Goal: Information Seeking & Learning: Learn about a topic

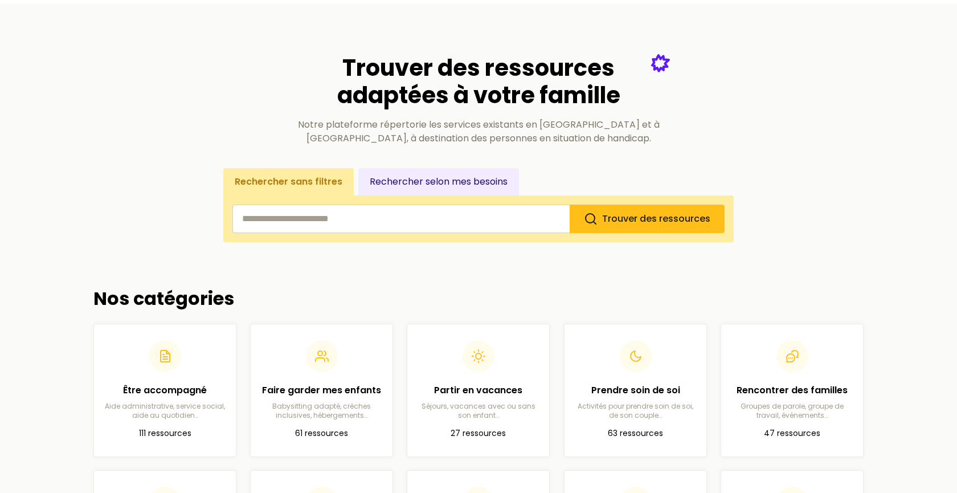
scroll to position [91, 0]
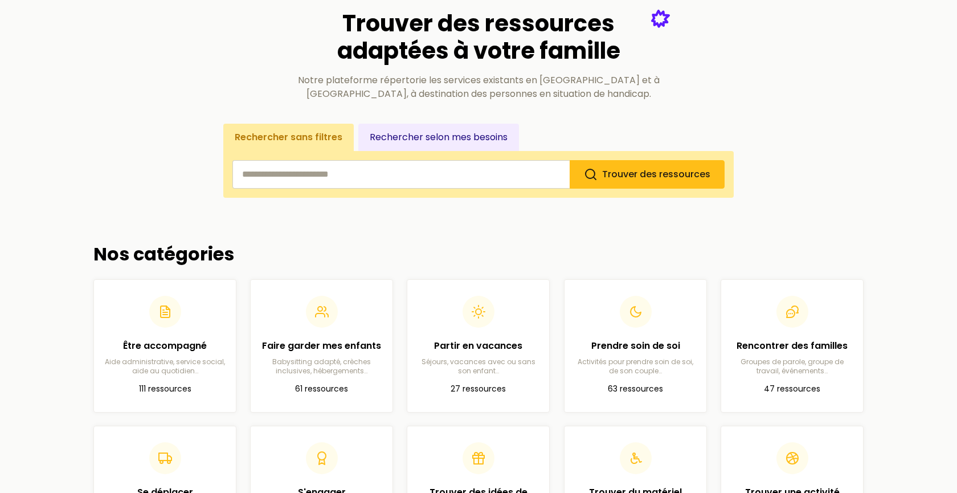
click at [473, 138] on button "Rechercher selon mes besoins" at bounding box center [438, 137] width 161 height 27
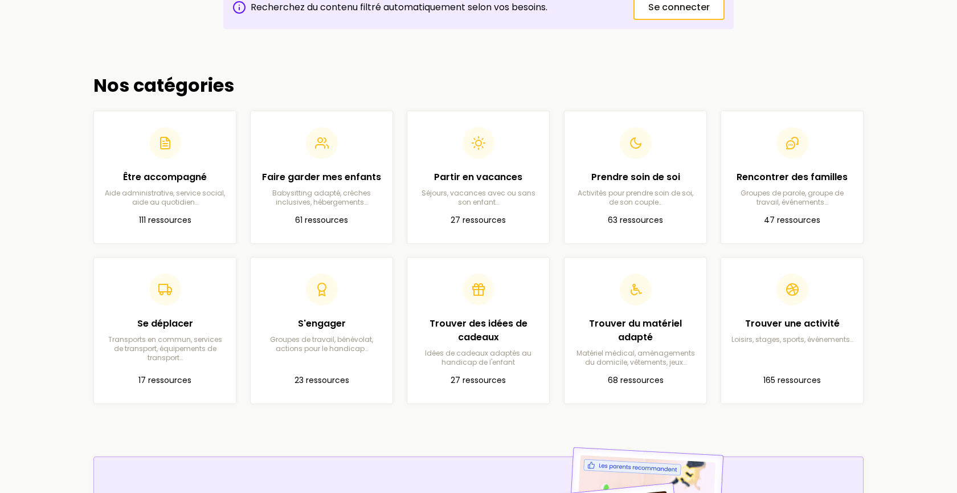
scroll to position [264, 0]
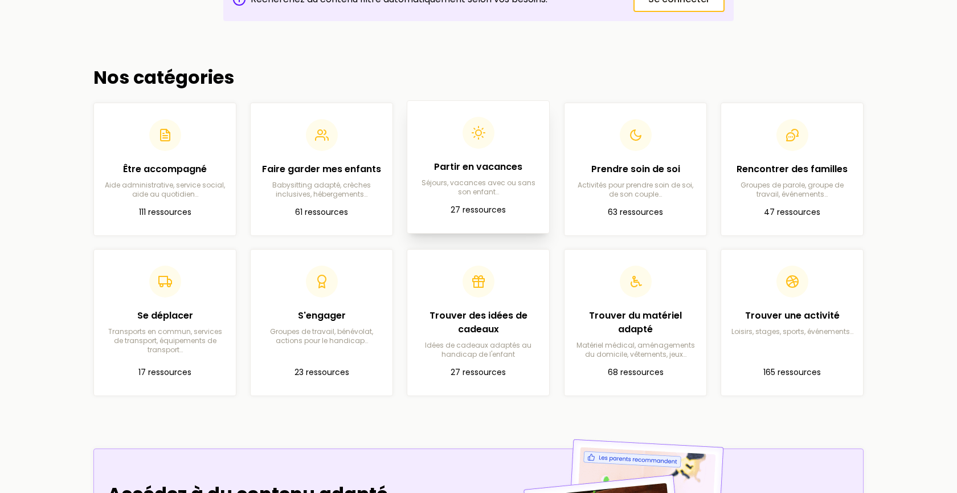
click at [478, 191] on p "Séjours, vacances avec ou sans son enfant…" at bounding box center [478, 187] width 124 height 18
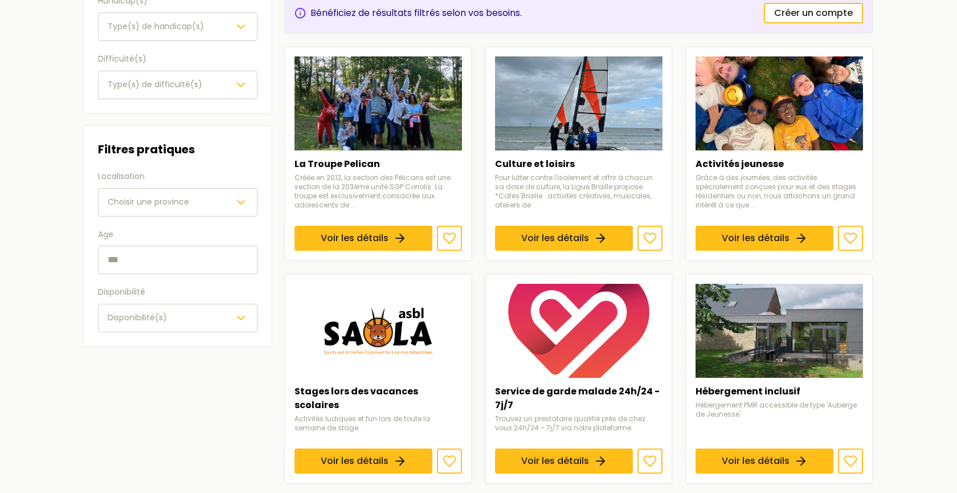
scroll to position [187, 0]
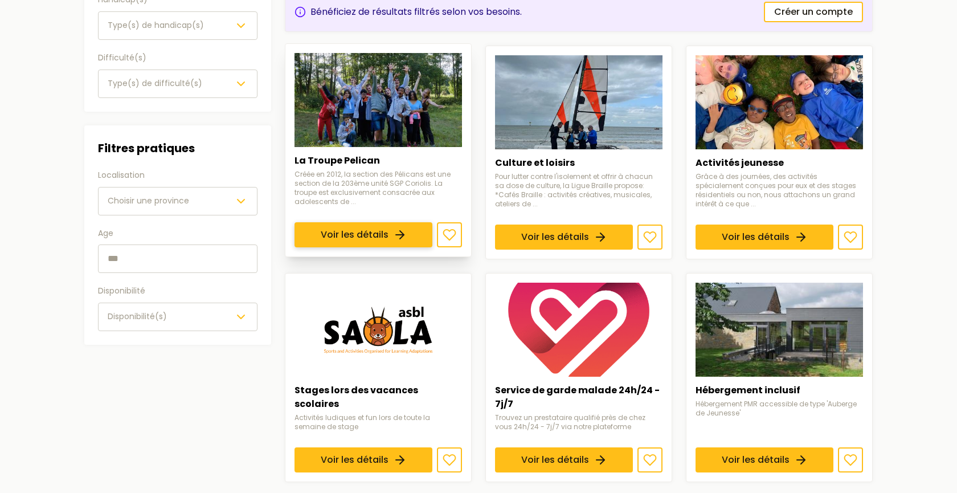
click at [398, 222] on link "Voir les détails" at bounding box center [363, 234] width 138 height 25
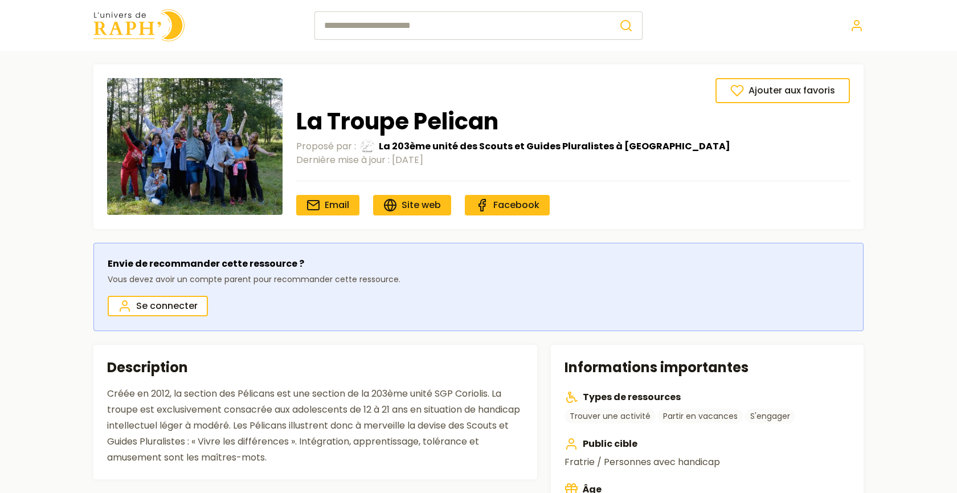
click at [136, 9] on img at bounding box center [138, 25] width 91 height 32
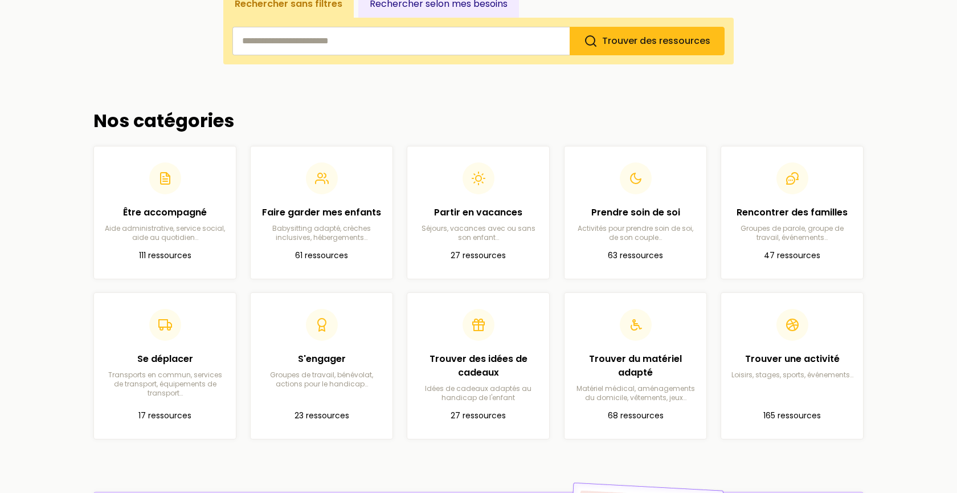
scroll to position [230, 0]
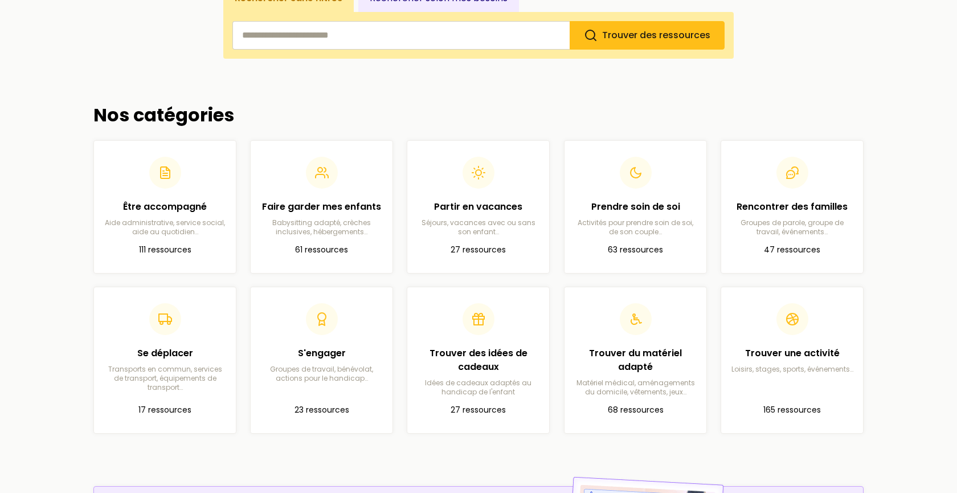
drag, startPoint x: 289, startPoint y: 85, endPoint x: 298, endPoint y: 90, distance: 10.2
click at [298, 90] on div "Trouver des ressources adaptées à votre famille Notre plateforme répertorie les…" at bounding box center [478, 269] width 807 height 897
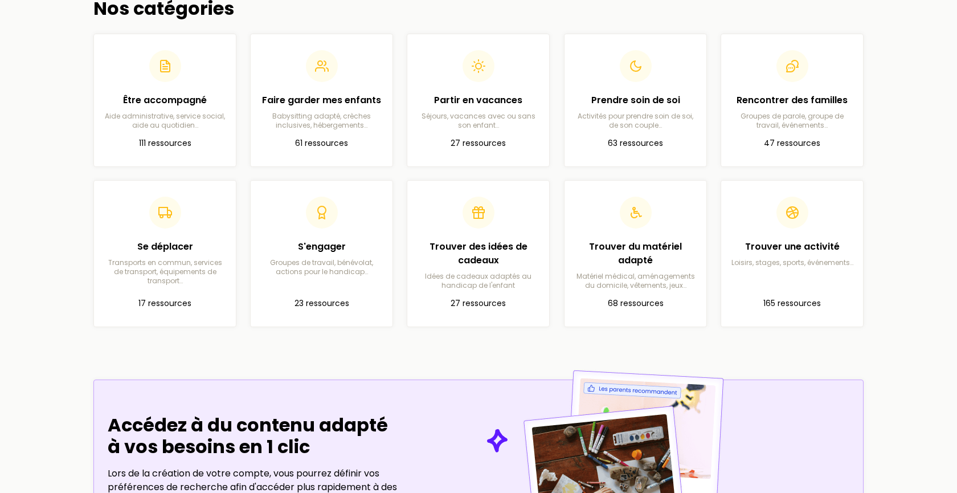
scroll to position [0, 0]
